Goal: Answer question/provide support

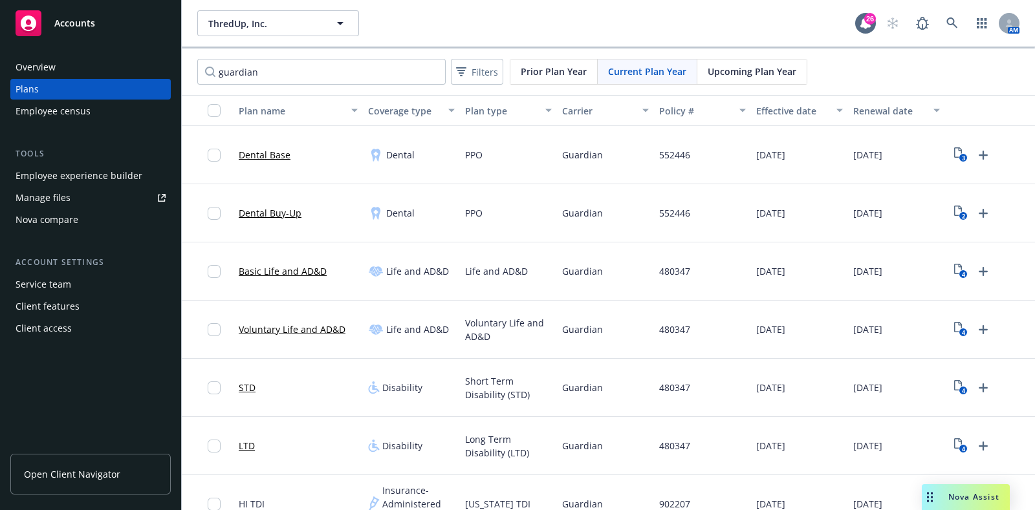
scroll to position [326, 0]
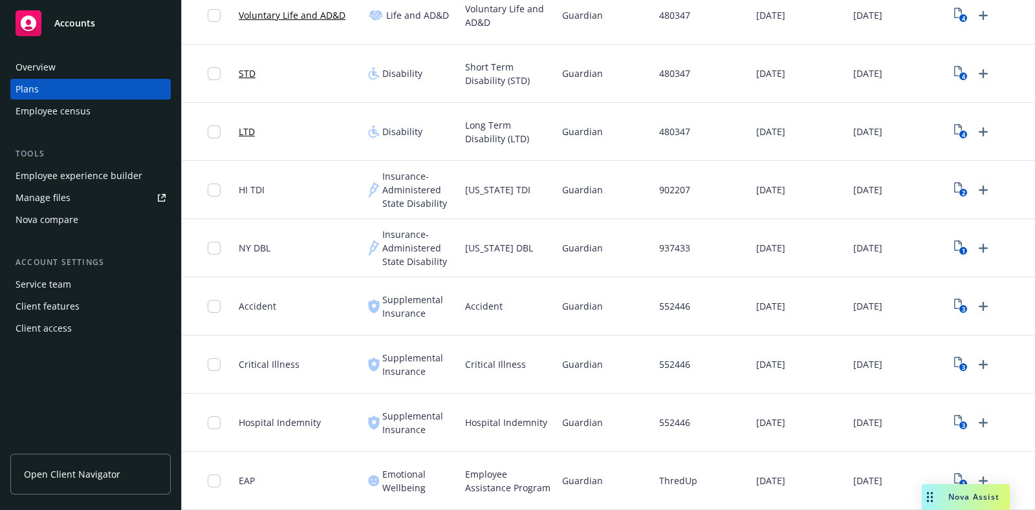
click at [966, 491] on div "Nova Assist" at bounding box center [966, 497] width 88 height 26
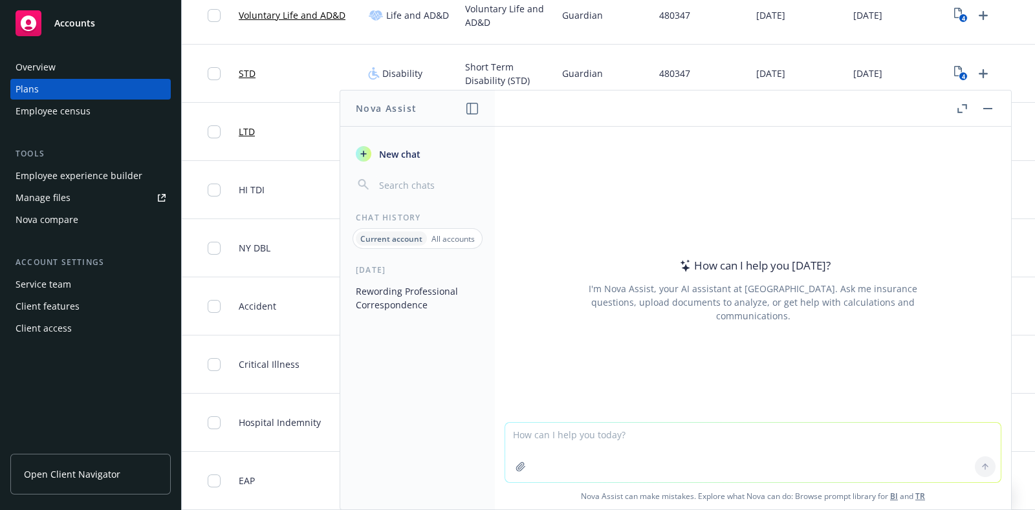
click at [634, 431] on textarea at bounding box center [752, 452] width 495 height 59
paste textarea "Confirming NF attendance for all meetings is confirmed . I included the attende…"
type textarea "reword - Confirming NF attendance for all meetings is confirmed . I included th…"
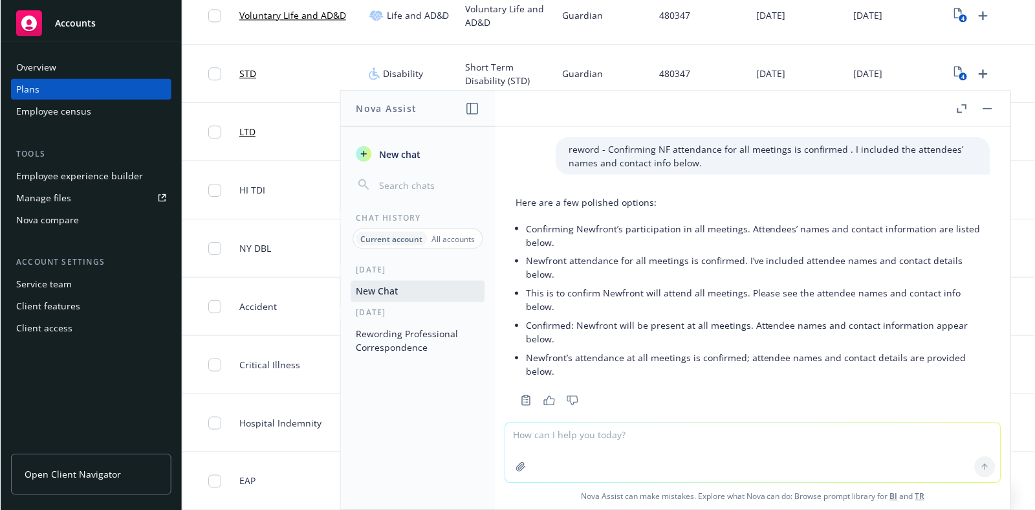
scroll to position [17, 0]
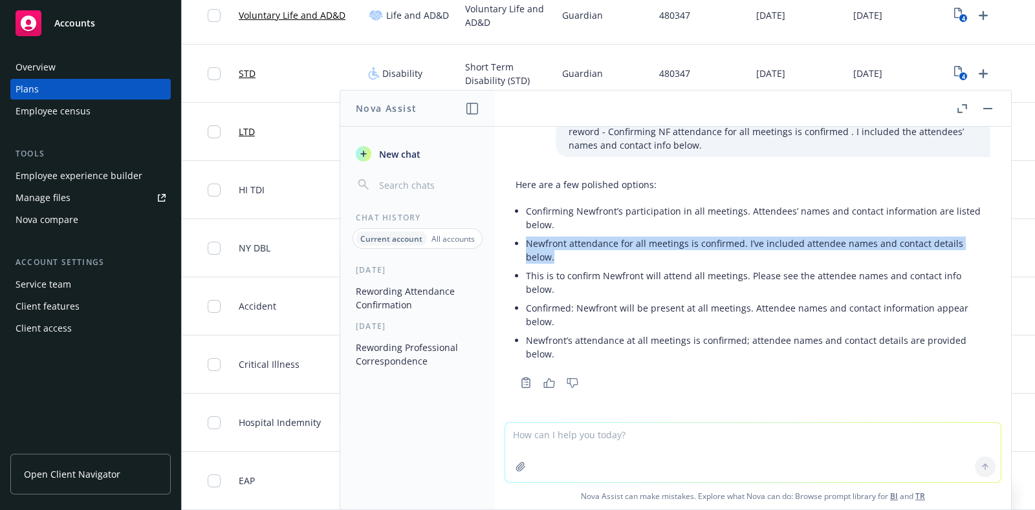
drag, startPoint x: 554, startPoint y: 265, endPoint x: 525, endPoint y: 238, distance: 39.4
click at [526, 238] on li "Newfront attendance for all meetings is confirmed. I’ve included attendee names…" at bounding box center [758, 250] width 464 height 32
copy li "Newfront attendance for all meetings is confirmed. I’ve included attendee names…"
